Goal: Task Accomplishment & Management: Manage account settings

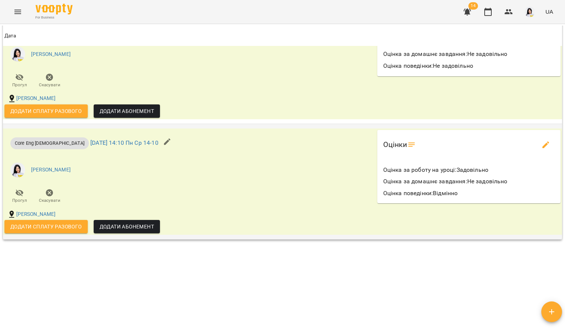
scroll to position [800, 0]
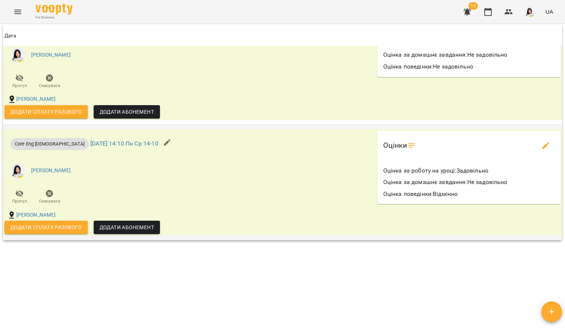
click at [541, 141] on icon "edit evaluations" at bounding box center [545, 145] width 9 height 9
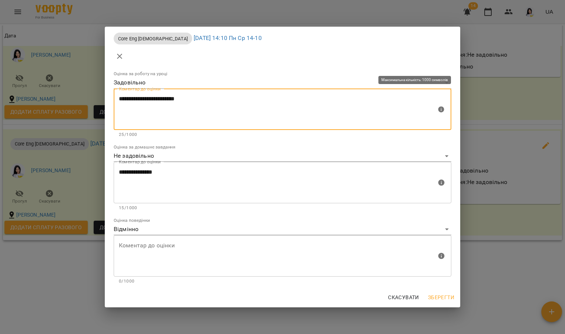
click at [229, 105] on textarea "**********" at bounding box center [278, 110] width 318 height 28
drag, startPoint x: 194, startPoint y: 98, endPoint x: 402, endPoint y: 103, distance: 208.9
click at [402, 103] on textarea "**********" at bounding box center [278, 110] width 318 height 28
type textarea "**********"
click at [441, 301] on span "Зберегти" at bounding box center [441, 297] width 26 height 9
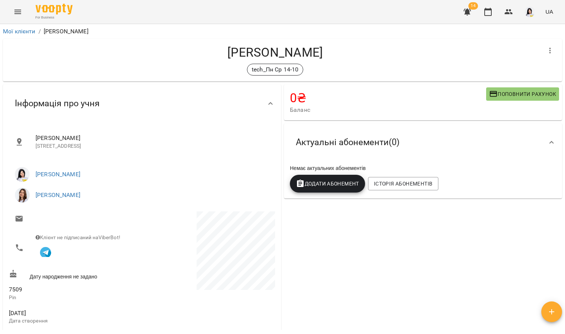
scroll to position [0, 0]
click at [15, 14] on icon "Menu" at bounding box center [17, 11] width 9 height 9
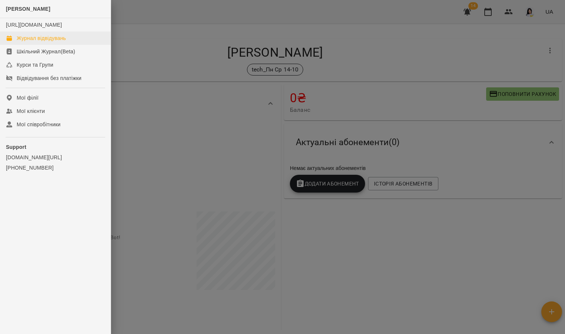
click at [25, 42] on div "Журнал відвідувань" at bounding box center [41, 37] width 49 height 7
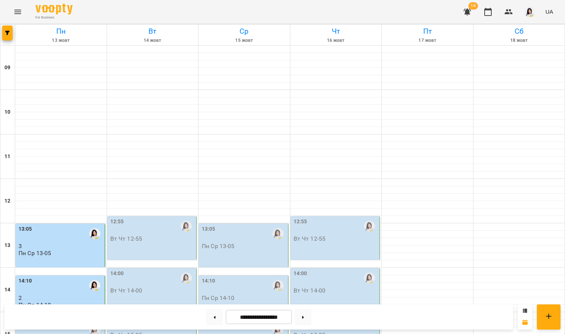
scroll to position [163, 0]
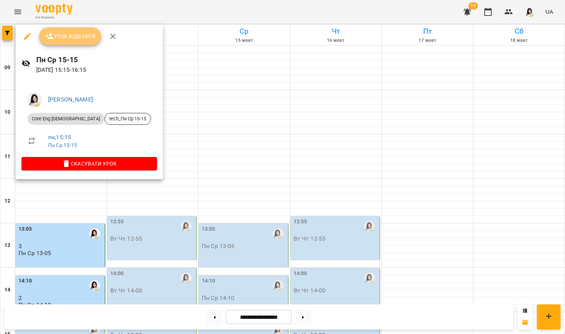
click at [80, 41] on button "Урок відбувся" at bounding box center [70, 36] width 62 height 18
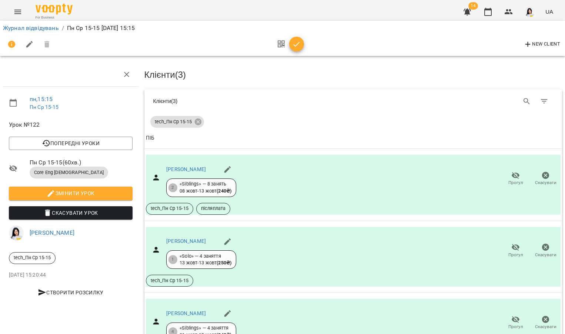
scroll to position [48, 1]
click at [221, 305] on div "[PERSON_NAME]" at bounding box center [200, 314] width 70 height 18
click at [204, 310] on link "[PERSON_NAME]" at bounding box center [185, 313] width 40 height 6
click at [47, 30] on link "Журнал відвідувань" at bounding box center [31, 27] width 56 height 7
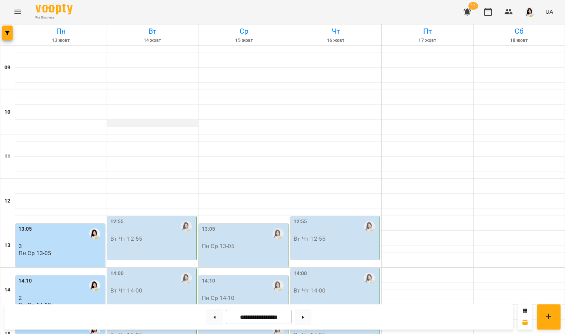
scroll to position [278, 0]
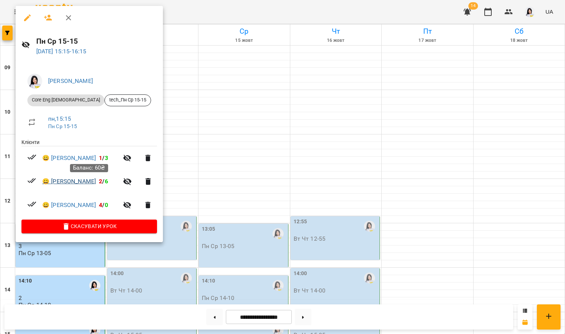
click at [70, 181] on link "😀 [PERSON_NAME]" at bounding box center [69, 181] width 54 height 9
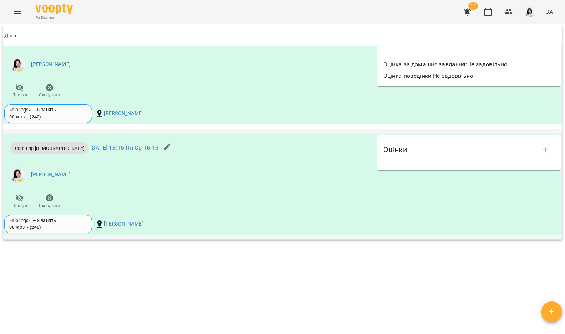
scroll to position [765, 0]
click at [547, 145] on button "add evaluations" at bounding box center [546, 150] width 18 height 18
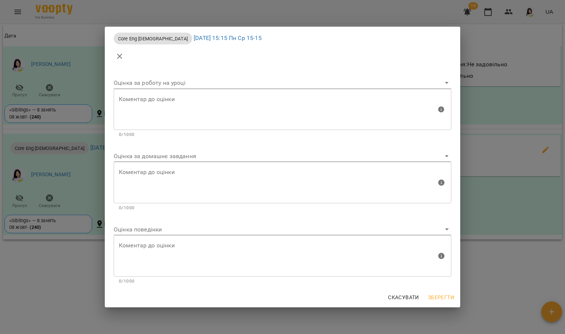
click at [117, 158] on body "For Business 14 UA Мої клієнти / [PERSON_NAME] [PERSON_NAME] tech_Пн Ср 15-15 п…" at bounding box center [282, 179] width 565 height 358
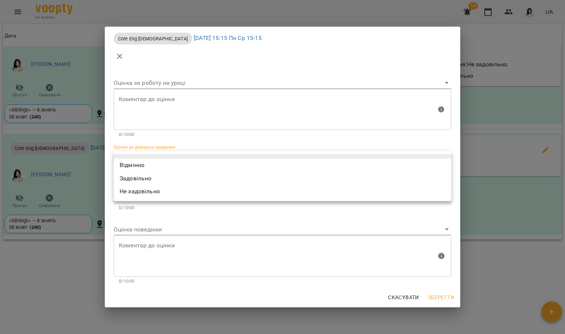
click at [130, 176] on li "Задовільно" at bounding box center [283, 178] width 338 height 13
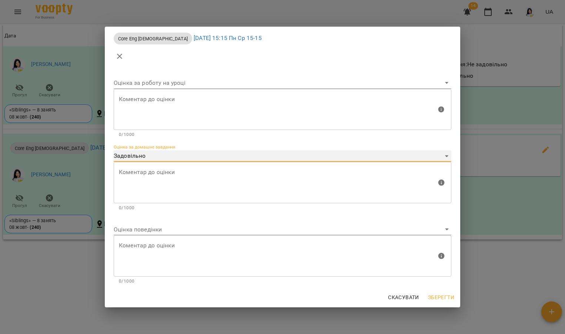
type input "**********"
click at [134, 171] on textarea at bounding box center [278, 183] width 318 height 28
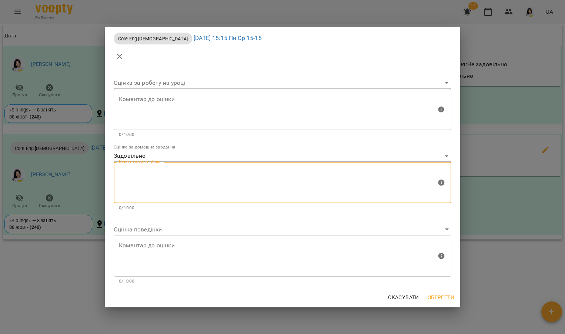
click at [127, 227] on body "For Business 14 UA Мої клієнти / [PERSON_NAME] [PERSON_NAME] tech_Пн Ср 15-15 п…" at bounding box center [282, 179] width 565 height 358
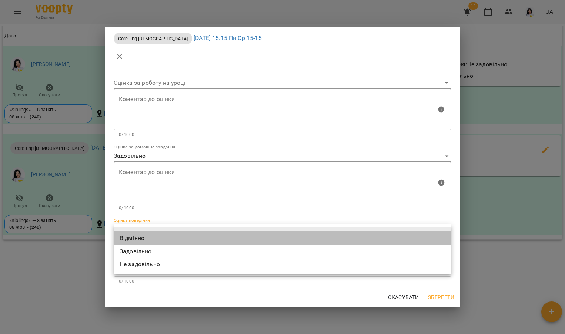
click at [127, 240] on li "Відмінно" at bounding box center [283, 237] width 338 height 13
type input "*********"
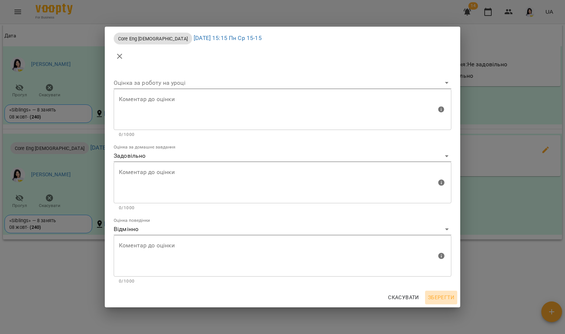
click at [445, 300] on span "Зберегти" at bounding box center [441, 297] width 26 height 9
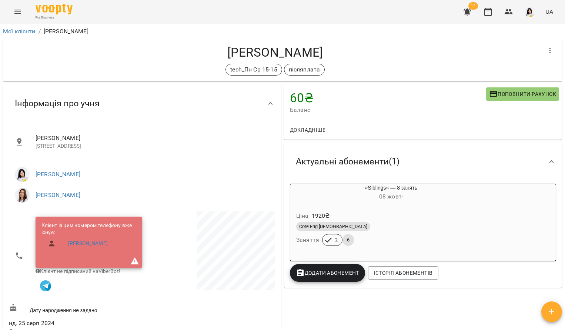
scroll to position [0, 0]
click at [14, 6] on button "Menu" at bounding box center [18, 12] width 18 height 18
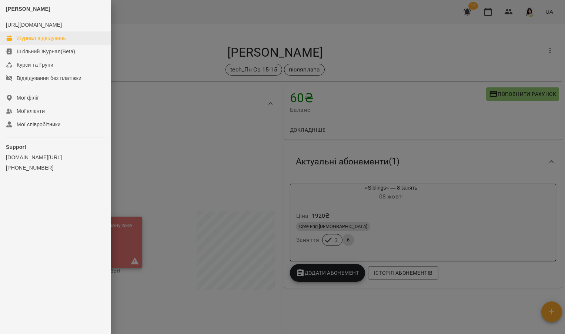
click at [36, 42] on div "Журнал відвідувань" at bounding box center [41, 37] width 49 height 7
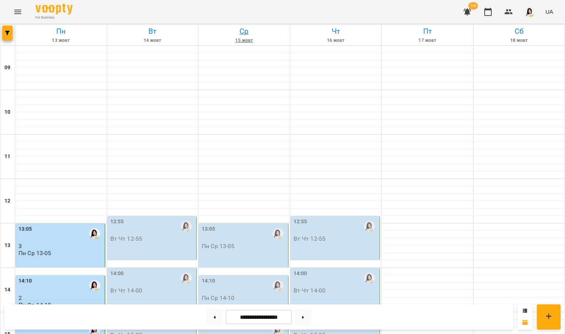
scroll to position [174, 0]
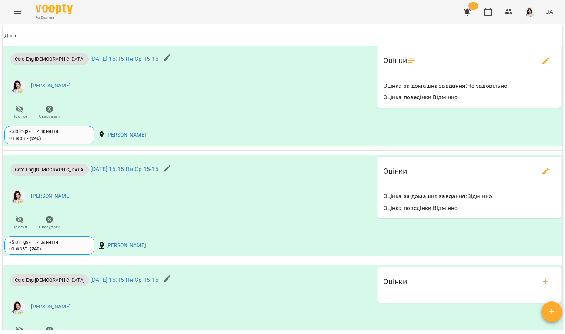
scroll to position [675, 0]
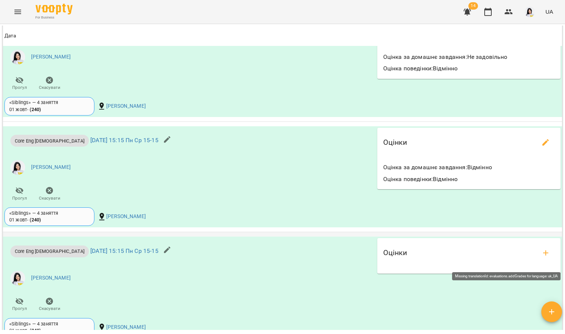
click at [541, 257] on icon "add evaluations" at bounding box center [545, 252] width 9 height 9
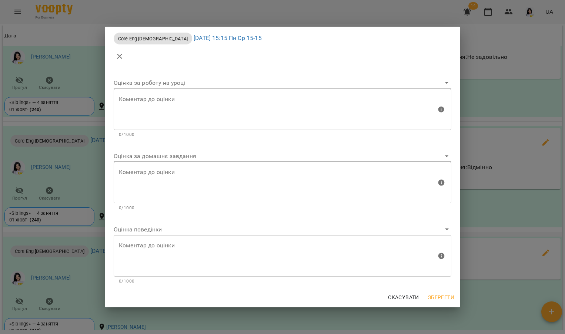
click at [222, 159] on body "For Business 14 UA Мої клієнти / Прокопчук Анастасія Олексіївна Прокопчук Анаст…" at bounding box center [282, 179] width 565 height 358
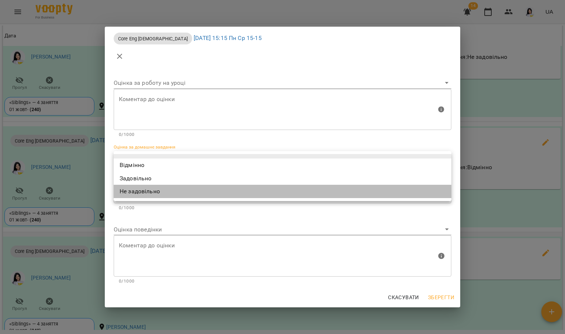
click at [134, 193] on li "Не задовільно" at bounding box center [283, 191] width 338 height 13
type input "**********"
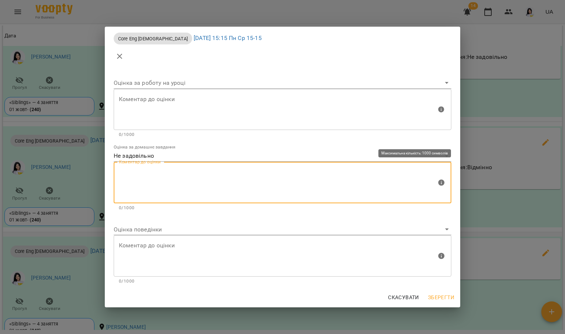
click at [137, 188] on textarea at bounding box center [278, 183] width 318 height 28
click at [141, 182] on textarea at bounding box center [278, 183] width 318 height 28
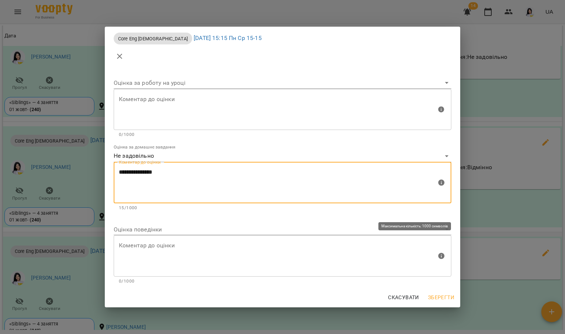
type textarea "**********"
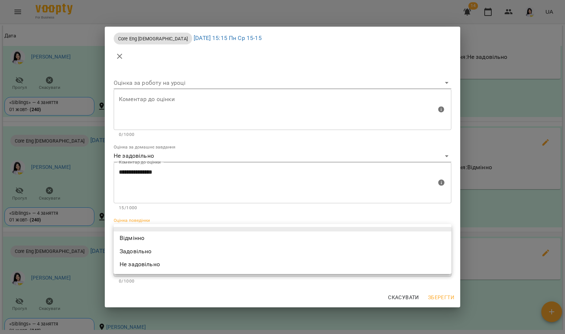
click at [129, 232] on body "For Business 14 UA Мої клієнти / Прокопчук Анастасія Олексіївна Прокопчук Анаст…" at bounding box center [282, 179] width 565 height 358
click at [126, 240] on li "Відмінно" at bounding box center [283, 237] width 338 height 13
type input "*********"
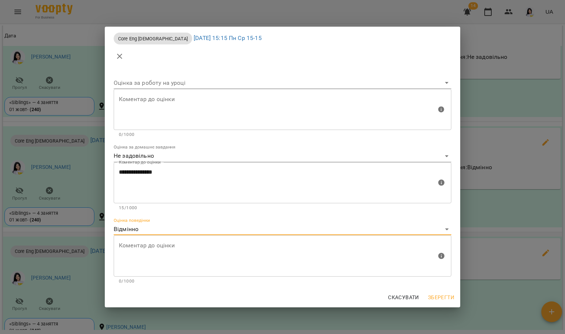
click at [454, 292] on button "Зберегти" at bounding box center [441, 297] width 32 height 13
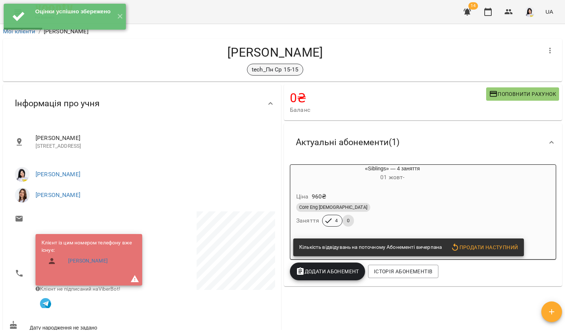
scroll to position [0, 0]
click at [118, 19] on button "✕" at bounding box center [120, 17] width 12 height 26
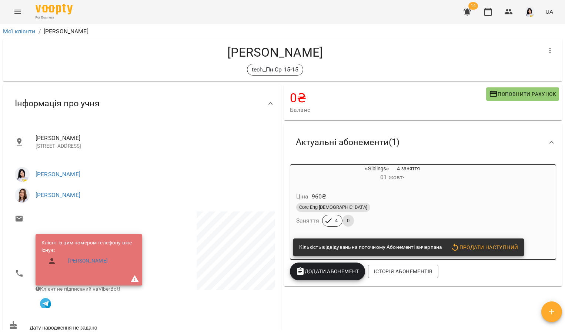
click at [13, 8] on button "Menu" at bounding box center [18, 12] width 18 height 18
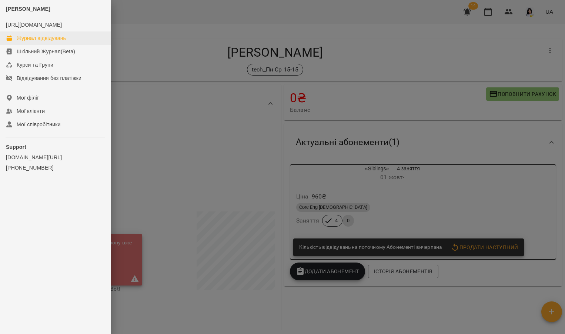
click at [41, 42] on div "Журнал відвідувань" at bounding box center [41, 37] width 49 height 7
